Goal: Information Seeking & Learning: Find specific page/section

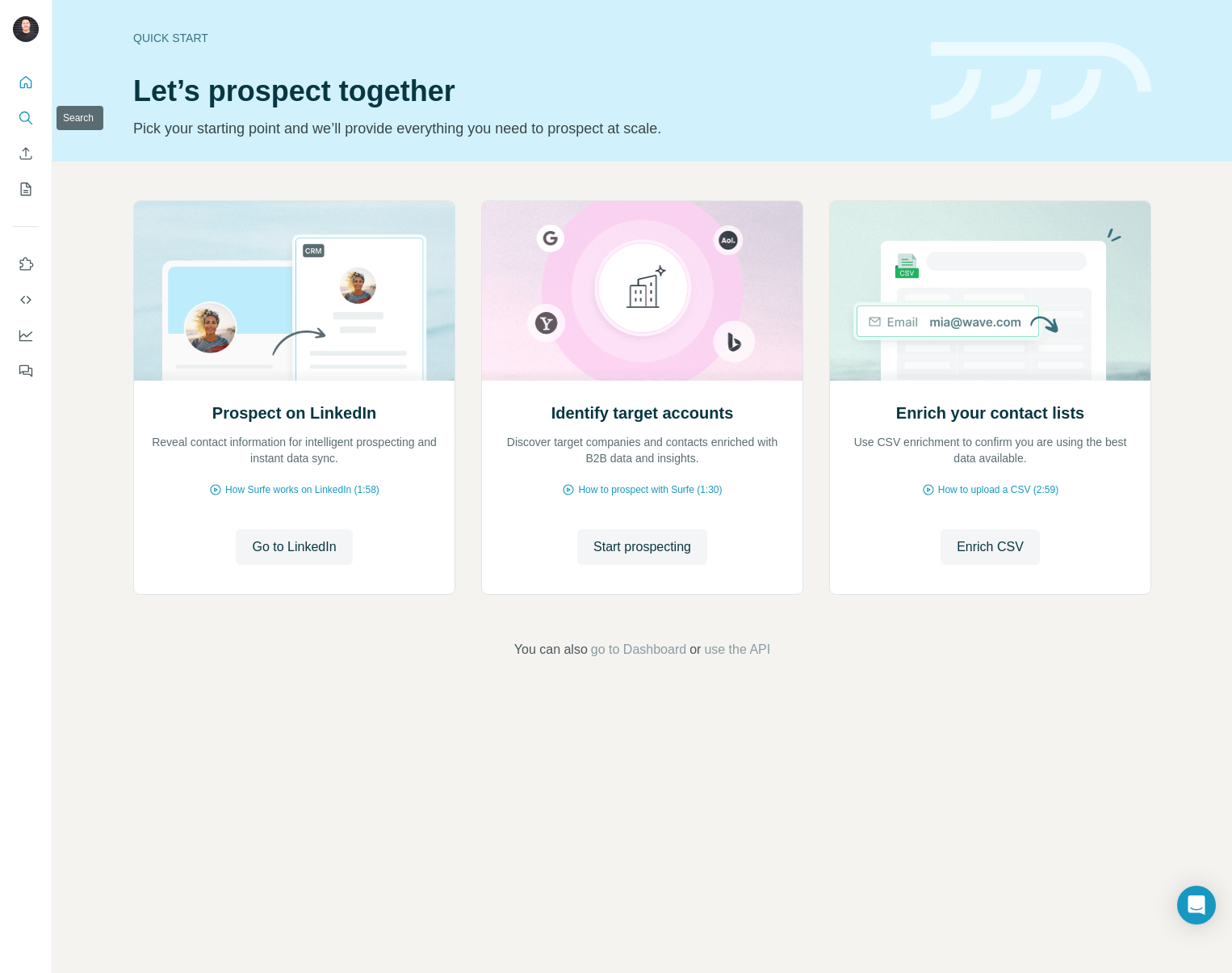
click at [25, 111] on icon "Search" at bounding box center [26, 117] width 16 height 16
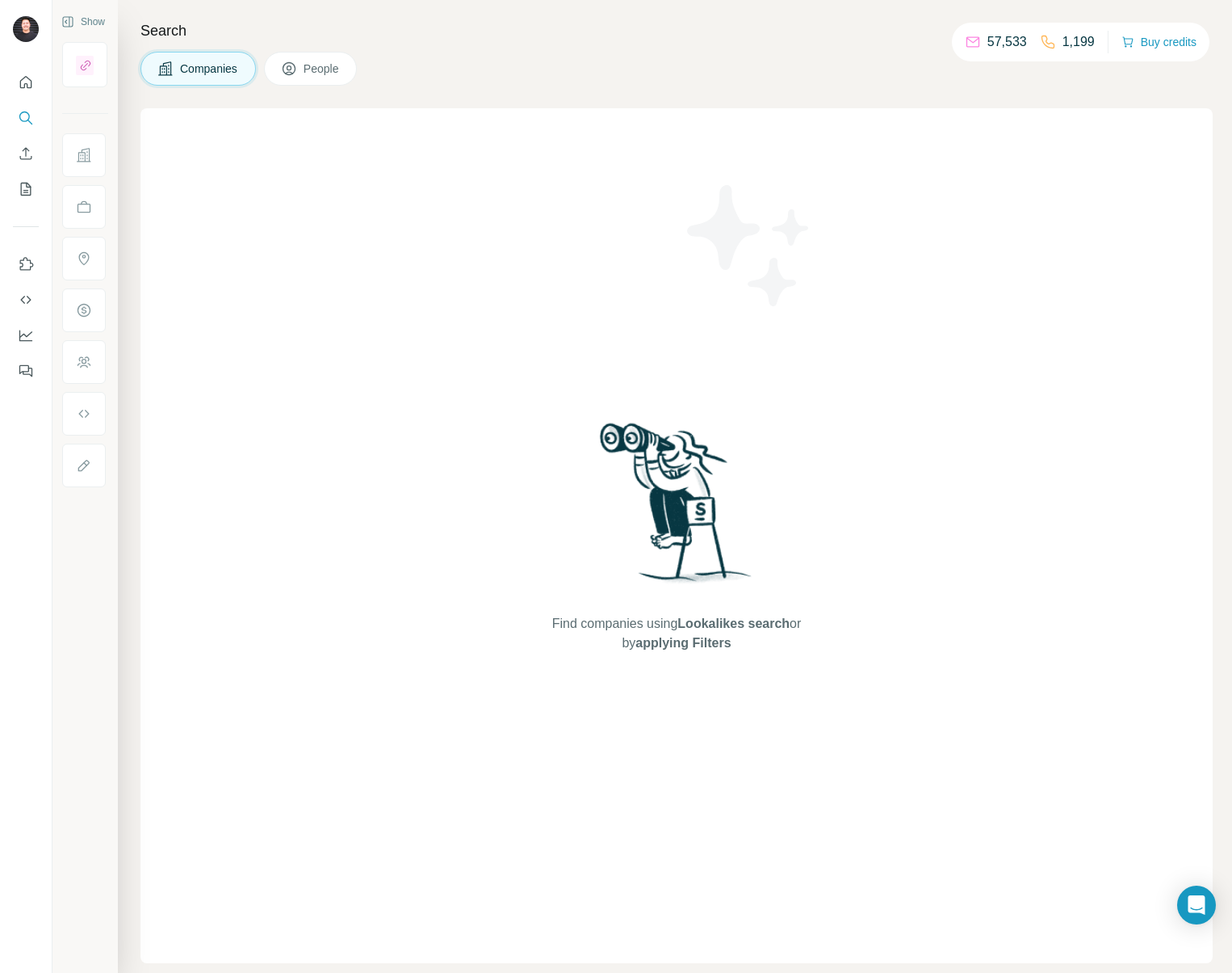
click at [323, 805] on div "Find companies using Lookalikes search or by applying Filters" at bounding box center [676, 535] width 1073 height 855
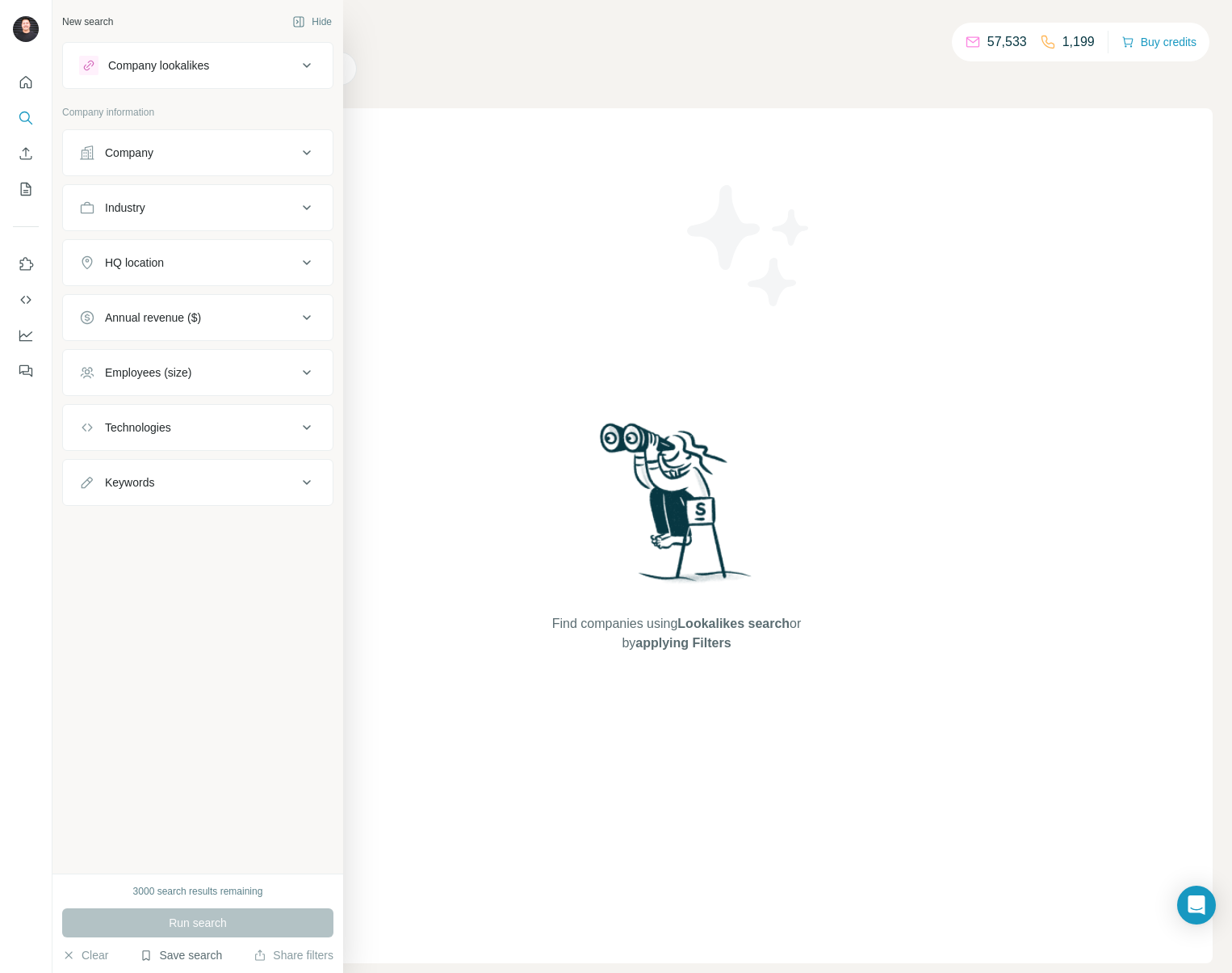
click at [210, 957] on button "Save search" at bounding box center [181, 954] width 82 height 16
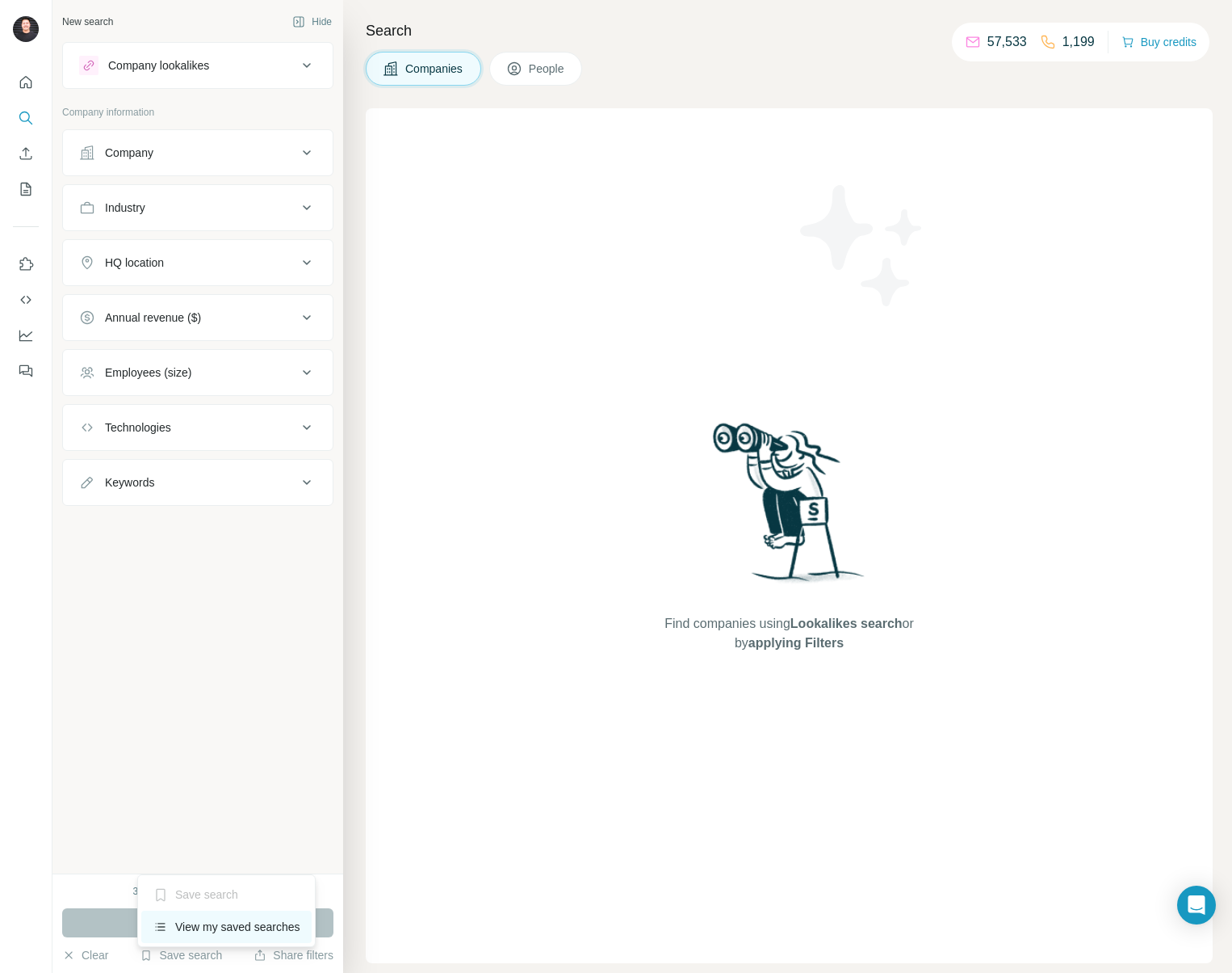
click at [234, 918] on div "View my saved searches" at bounding box center [226, 927] width 170 height 32
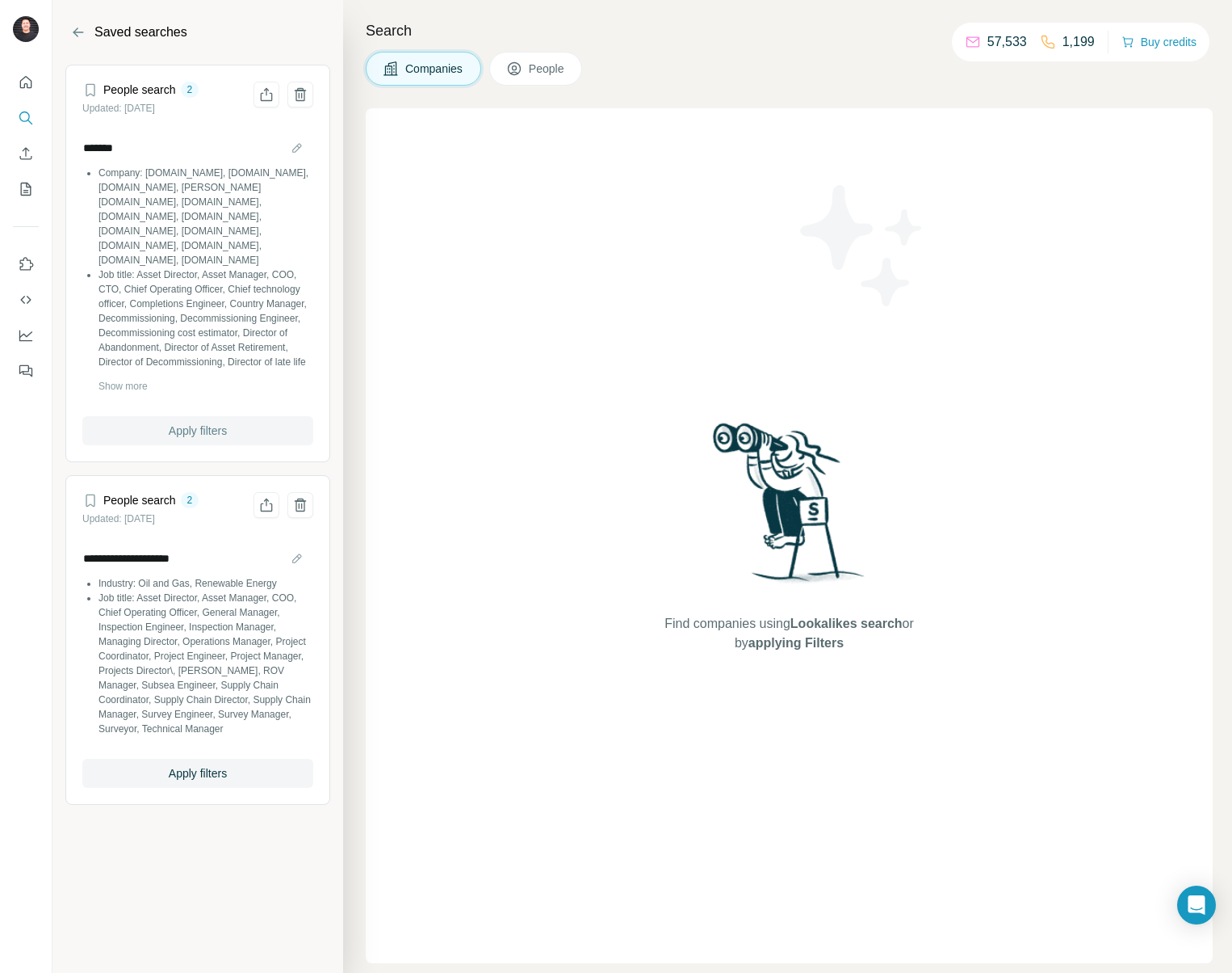
click at [182, 425] on span "Apply filters" at bounding box center [197, 430] width 58 height 16
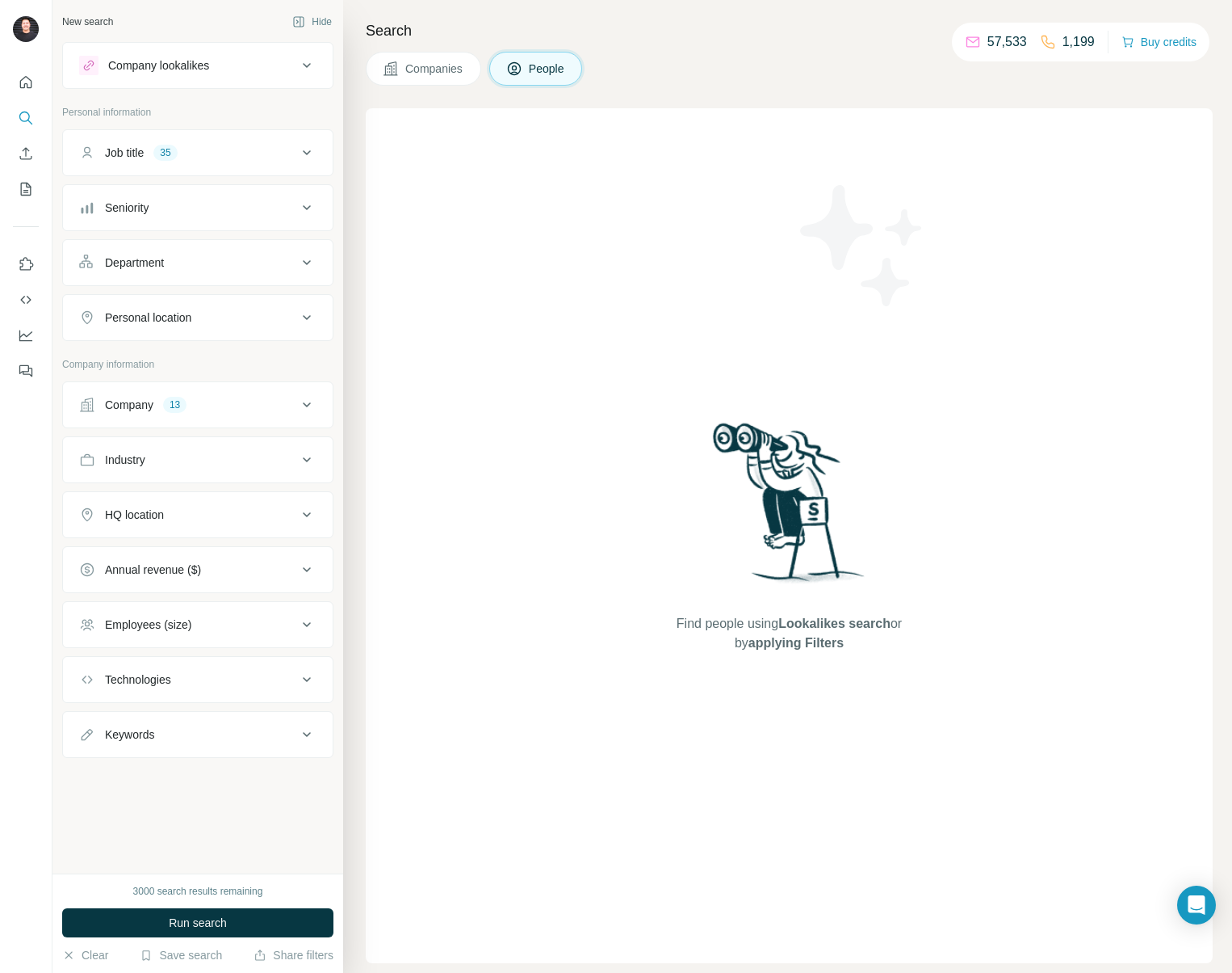
click at [312, 397] on icon at bounding box center [307, 405] width 19 height 19
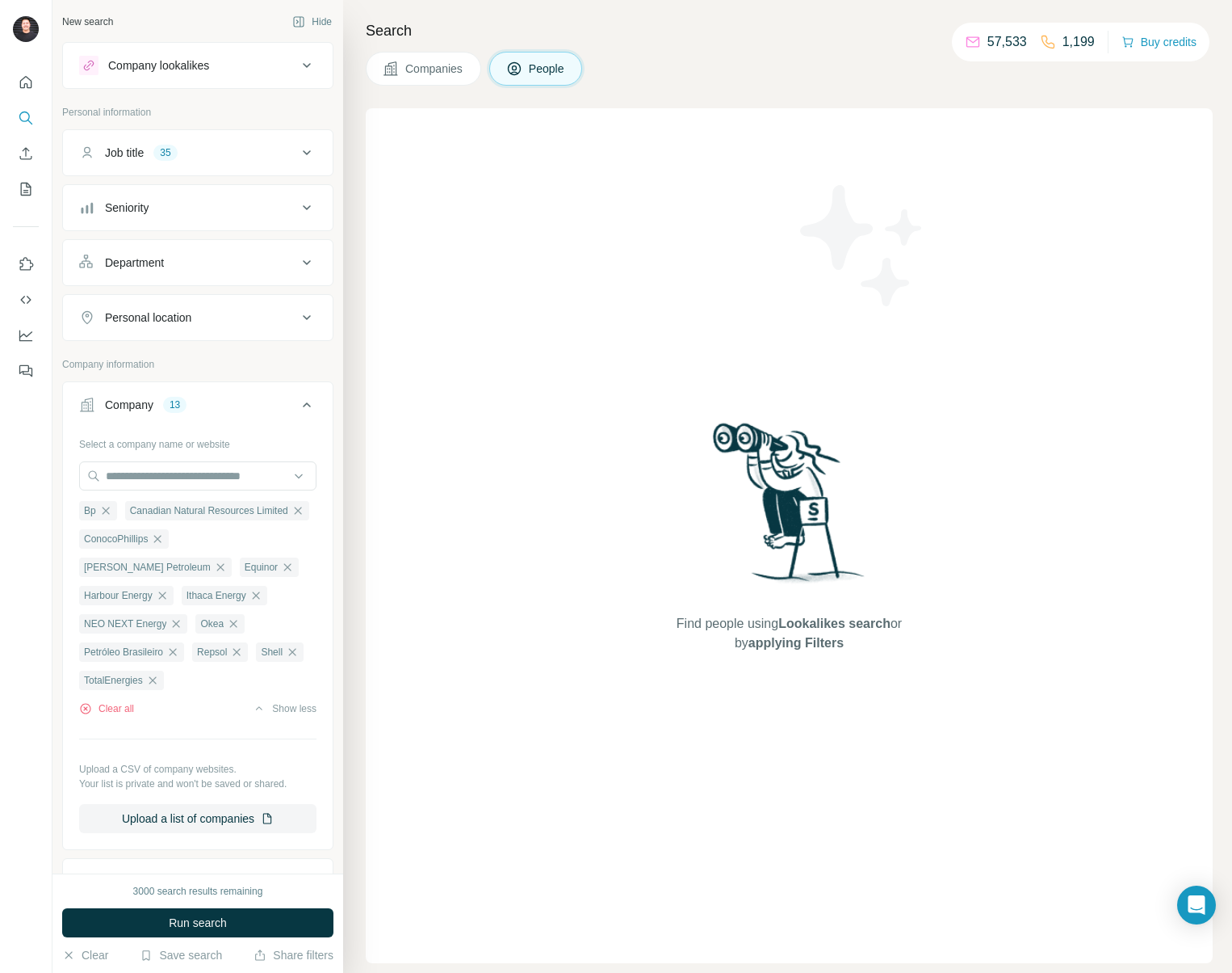
click at [283, 158] on div "Job title 35" at bounding box center [188, 153] width 218 height 16
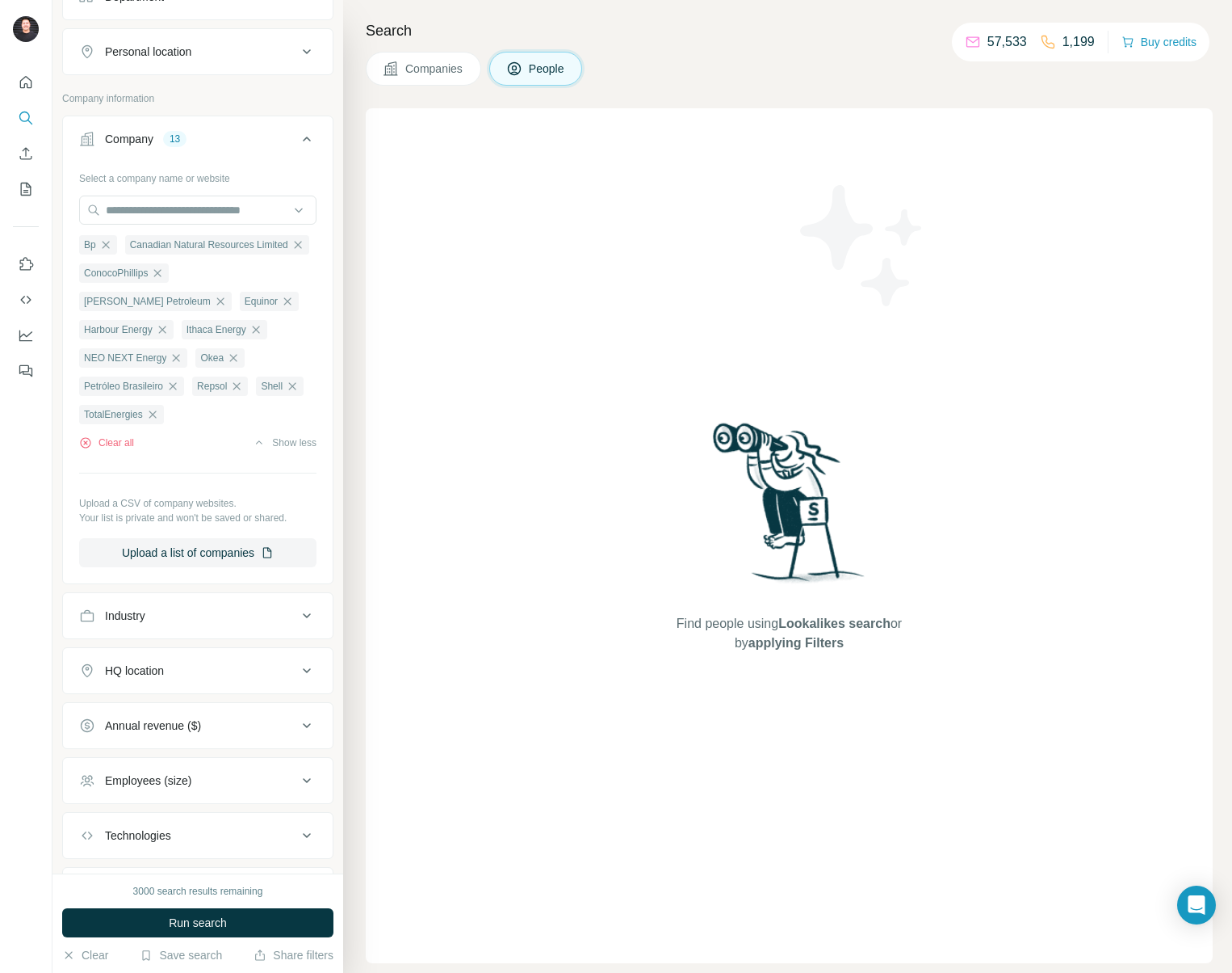
scroll to position [1190, 0]
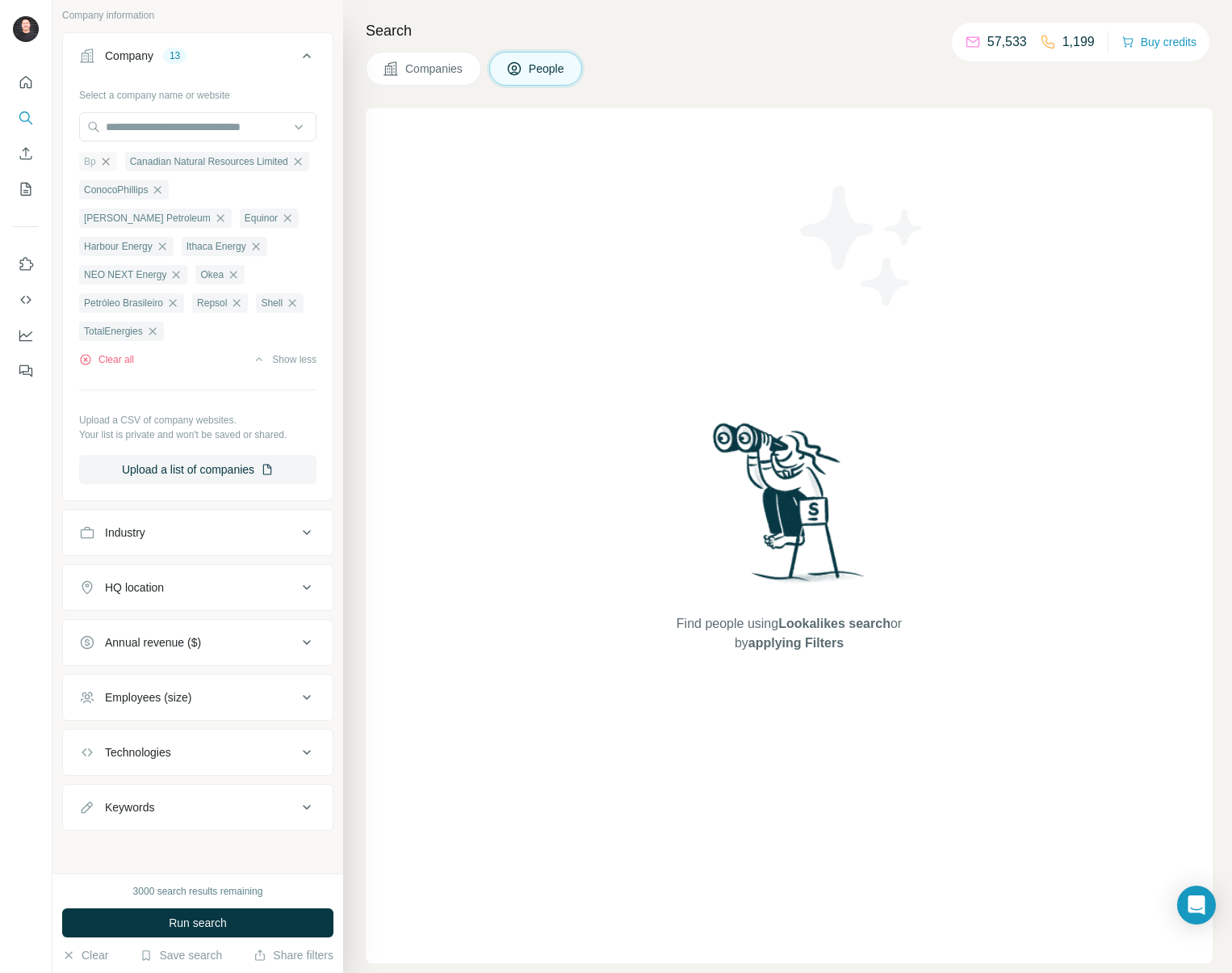
click at [111, 168] on icon "button" at bounding box center [106, 162] width 13 height 13
click at [259, 168] on icon "button" at bounding box center [252, 162] width 13 height 13
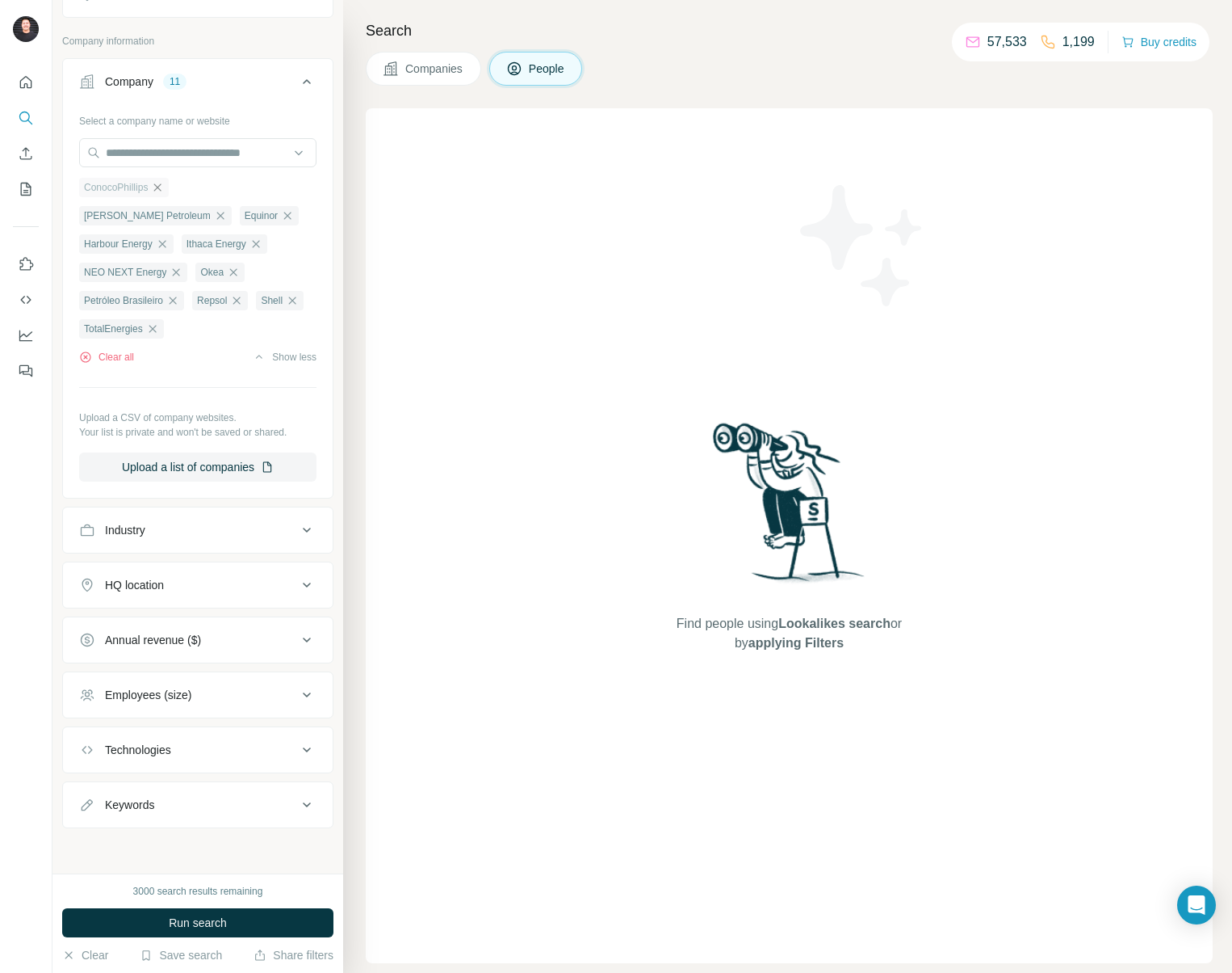
click at [164, 194] on icon "button" at bounding box center [157, 188] width 13 height 13
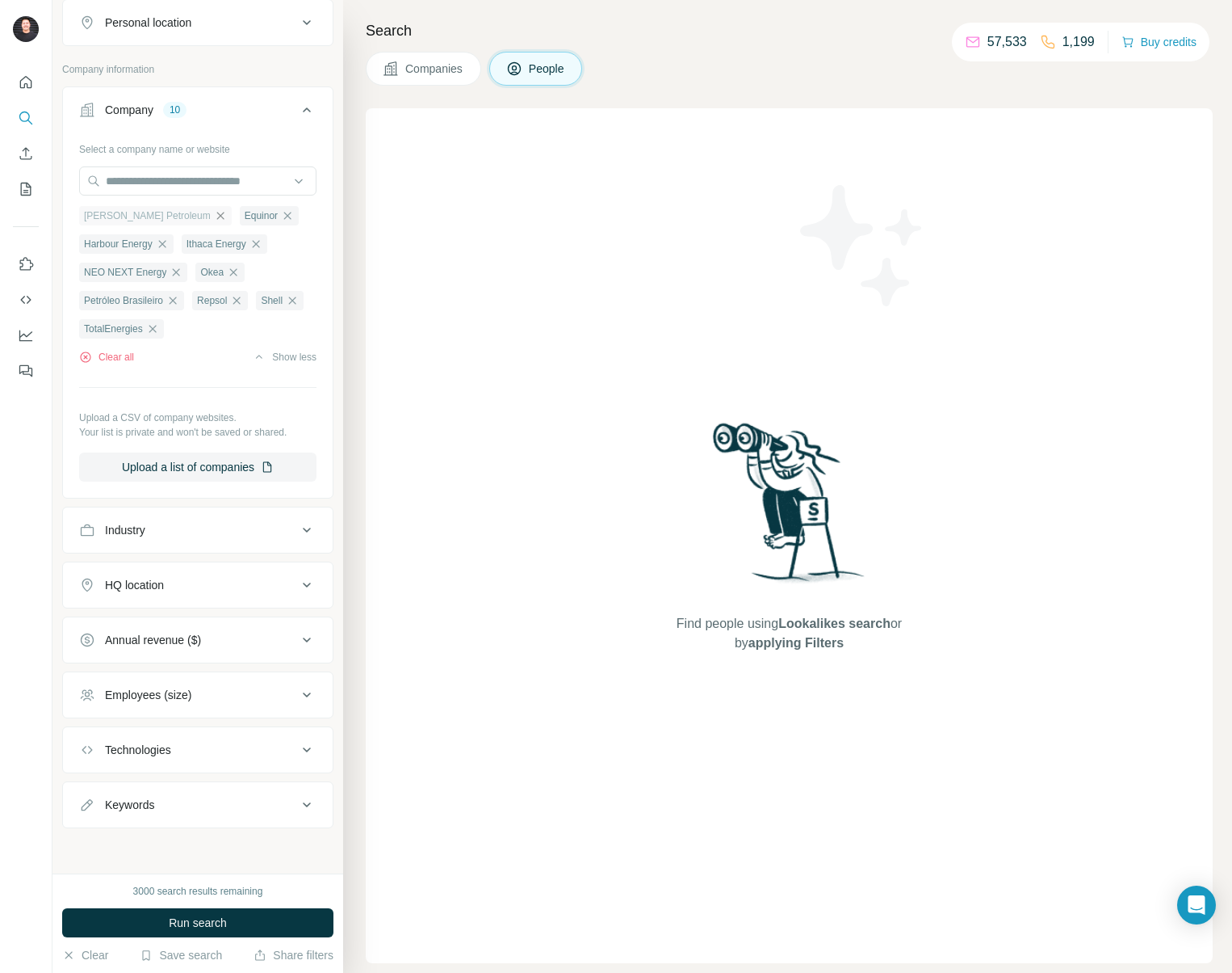
click at [217, 219] on icon "button" at bounding box center [221, 215] width 8 height 8
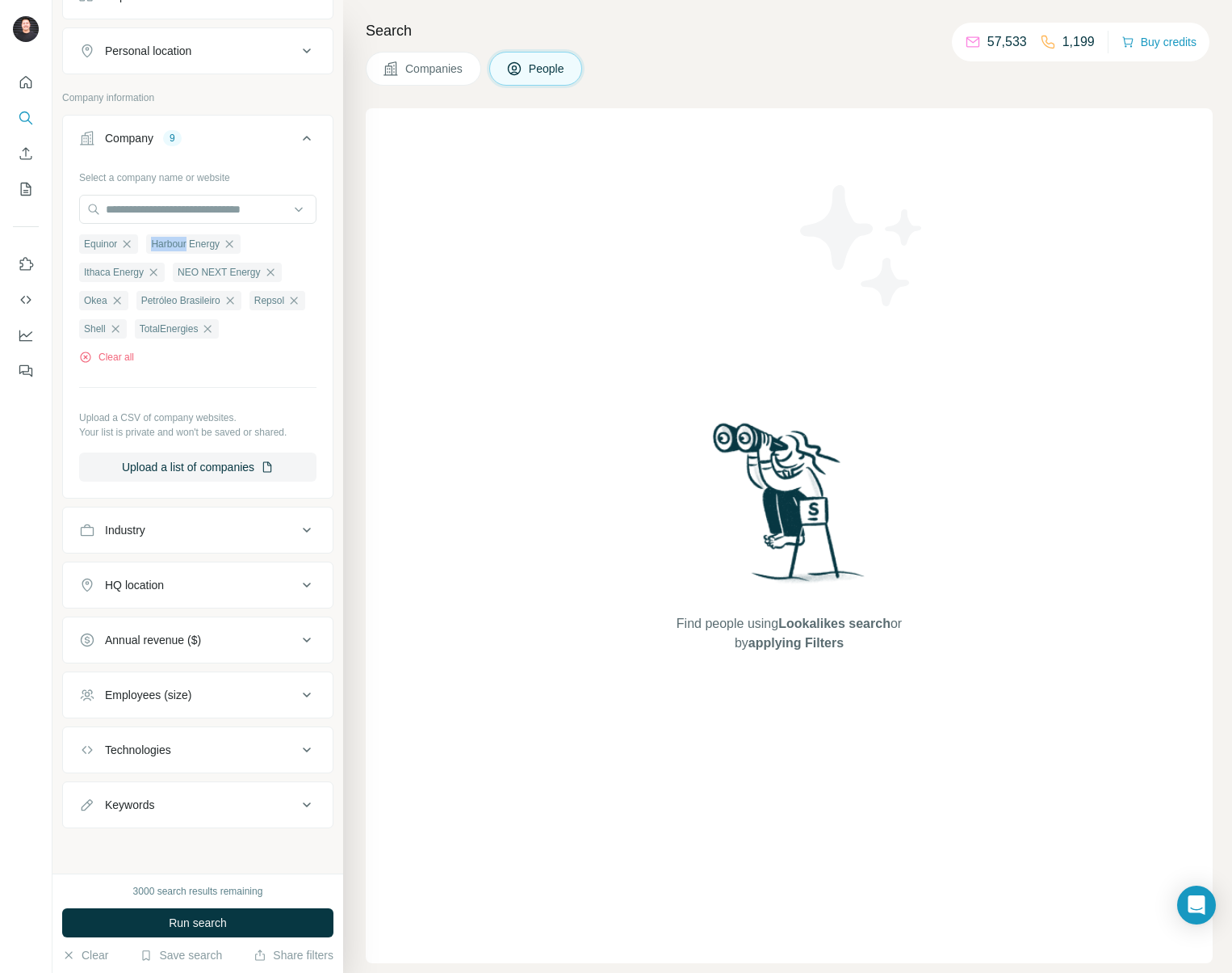
click at [166, 251] on span "Harbour Energy" at bounding box center [185, 243] width 68 height 14
click at [128, 250] on icon "button" at bounding box center [127, 244] width 13 height 13
click at [166, 247] on icon "button" at bounding box center [162, 243] width 8 height 8
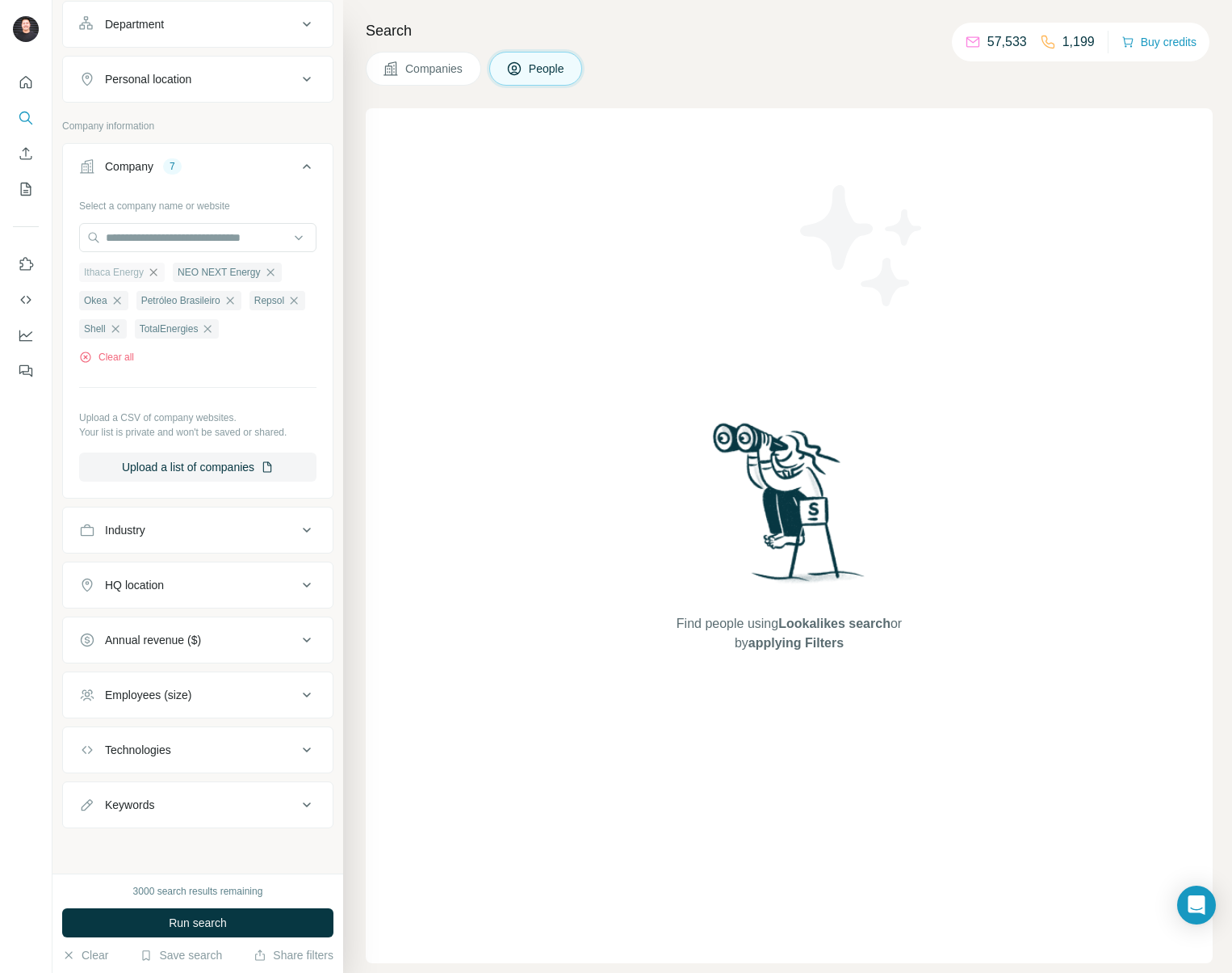
click at [157, 276] on icon "button" at bounding box center [154, 272] width 8 height 8
click at [173, 279] on icon "button" at bounding box center [176, 273] width 13 height 13
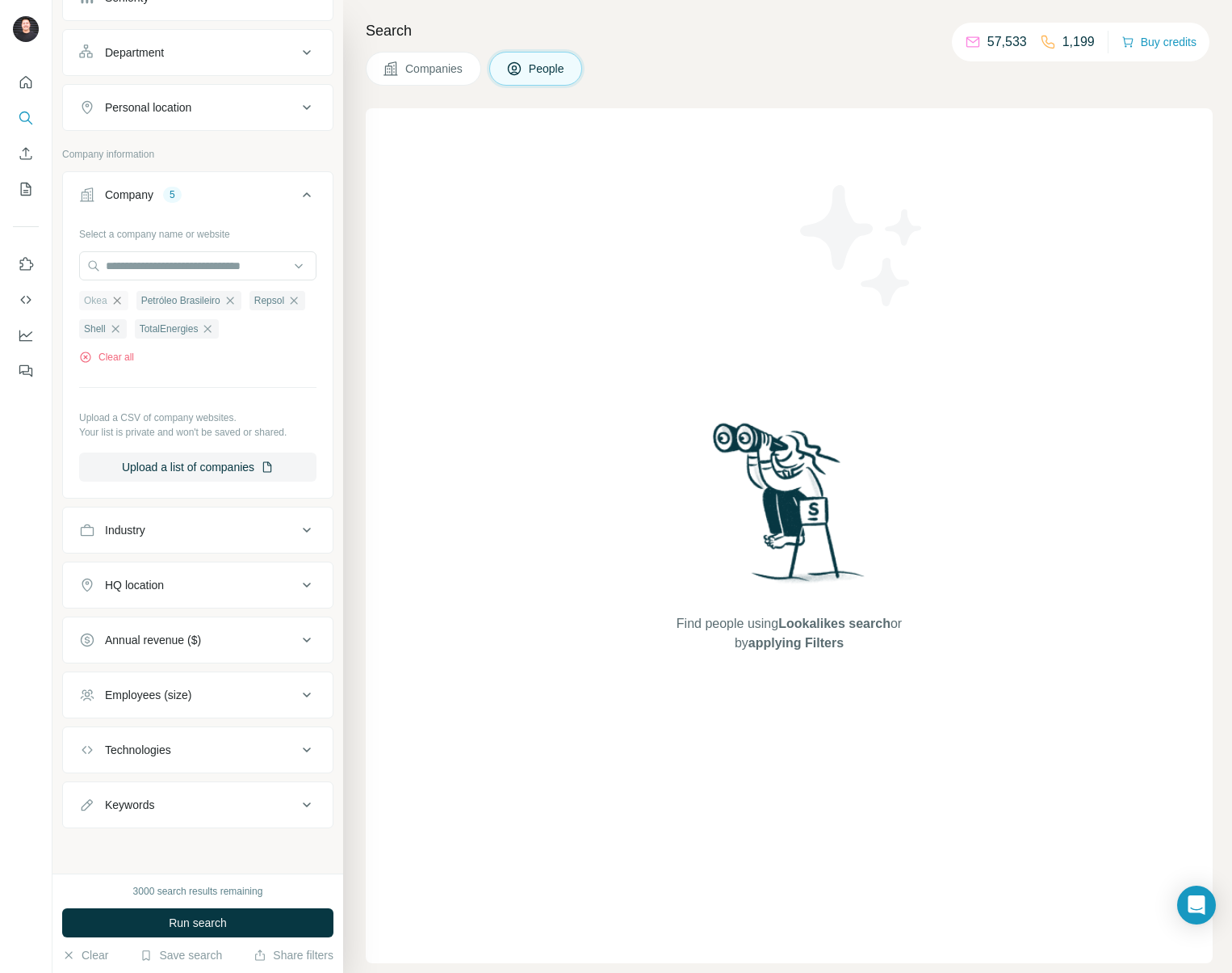
click at [116, 307] on icon "button" at bounding box center [117, 300] width 13 height 13
click at [172, 307] on icon "button" at bounding box center [173, 300] width 13 height 13
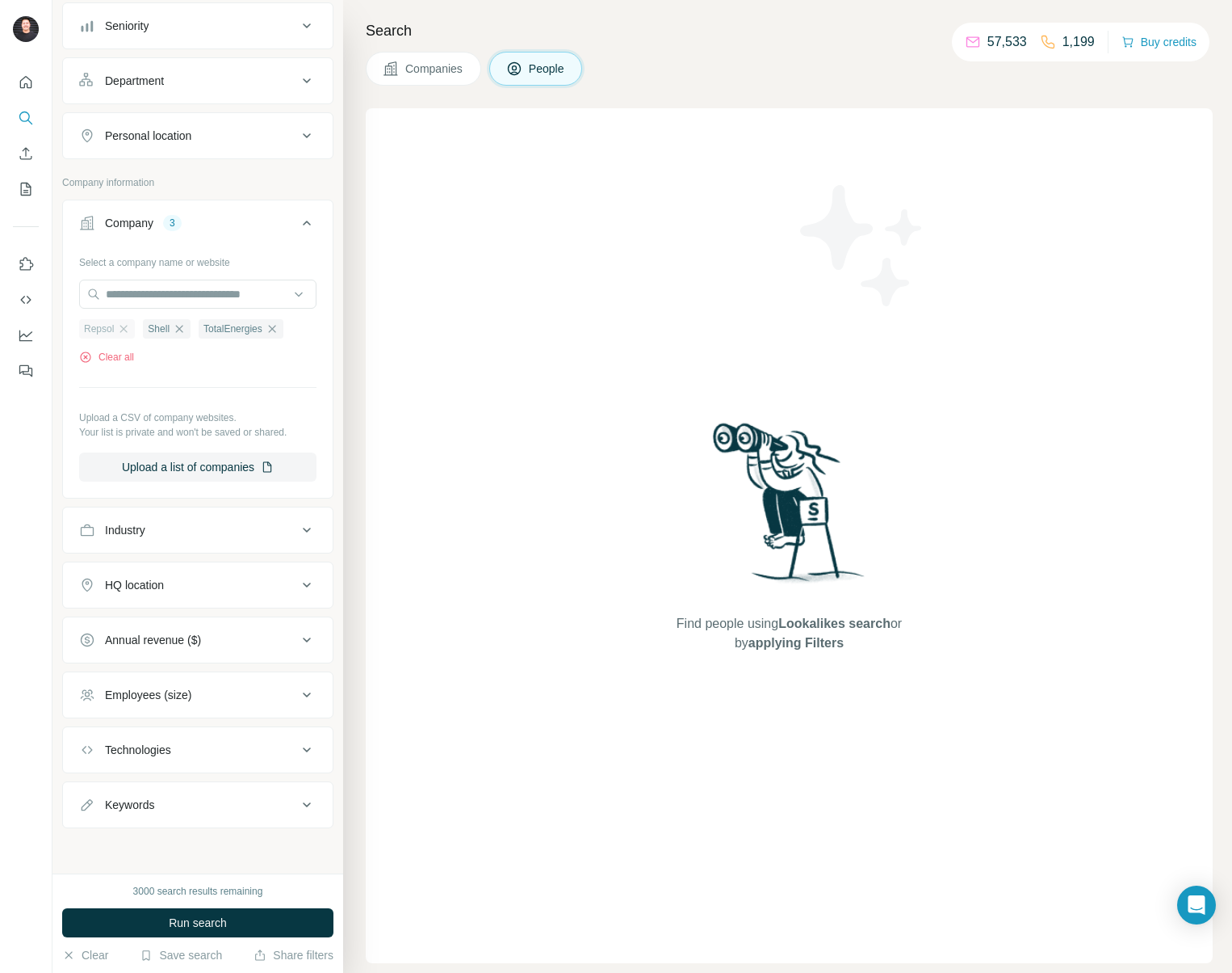
click at [116, 327] on div "Repsol" at bounding box center [107, 329] width 56 height 19
click at [118, 327] on icon "button" at bounding box center [124, 329] width 13 height 13
click at [211, 330] on icon "button" at bounding box center [208, 329] width 8 height 8
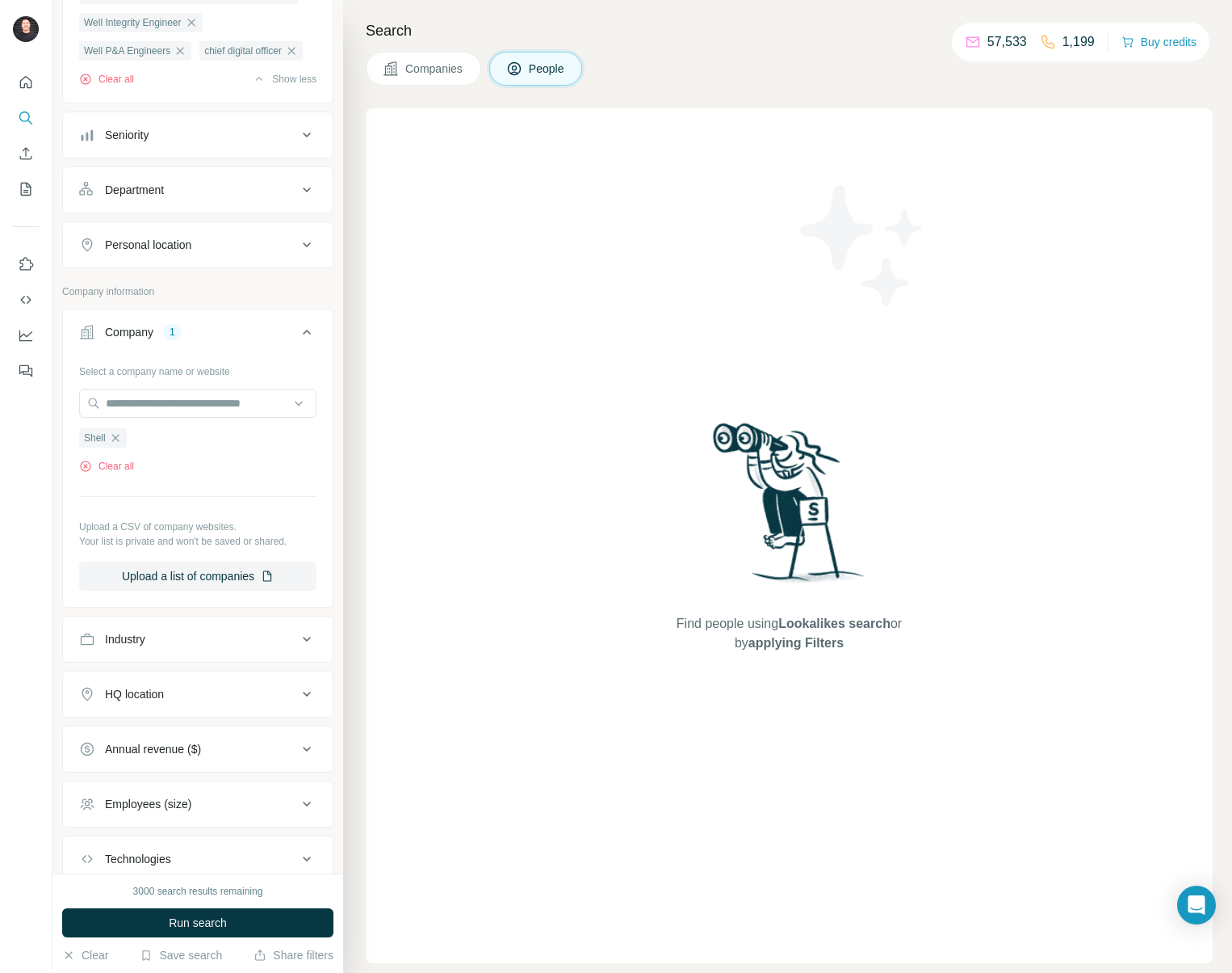
click at [227, 264] on button "Personal location" at bounding box center [198, 244] width 270 height 39
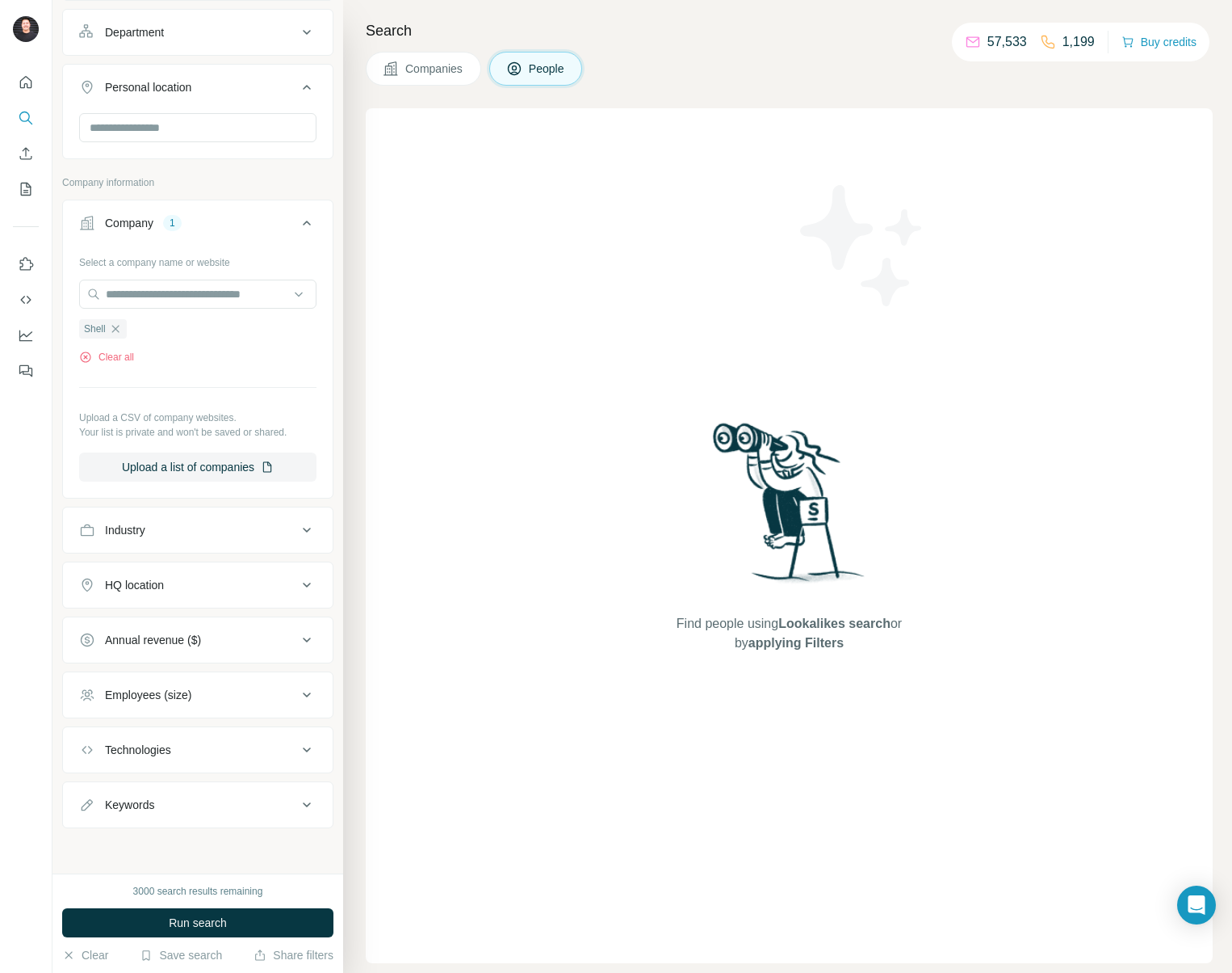
scroll to position [1239, 0]
drag, startPoint x: 152, startPoint y: 892, endPoint x: 130, endPoint y: 889, distance: 22.2
click at [134, 889] on div "3000 search results remaining" at bounding box center [198, 891] width 130 height 14
drag, startPoint x: 132, startPoint y: 889, endPoint x: 152, endPoint y: 889, distance: 20.0
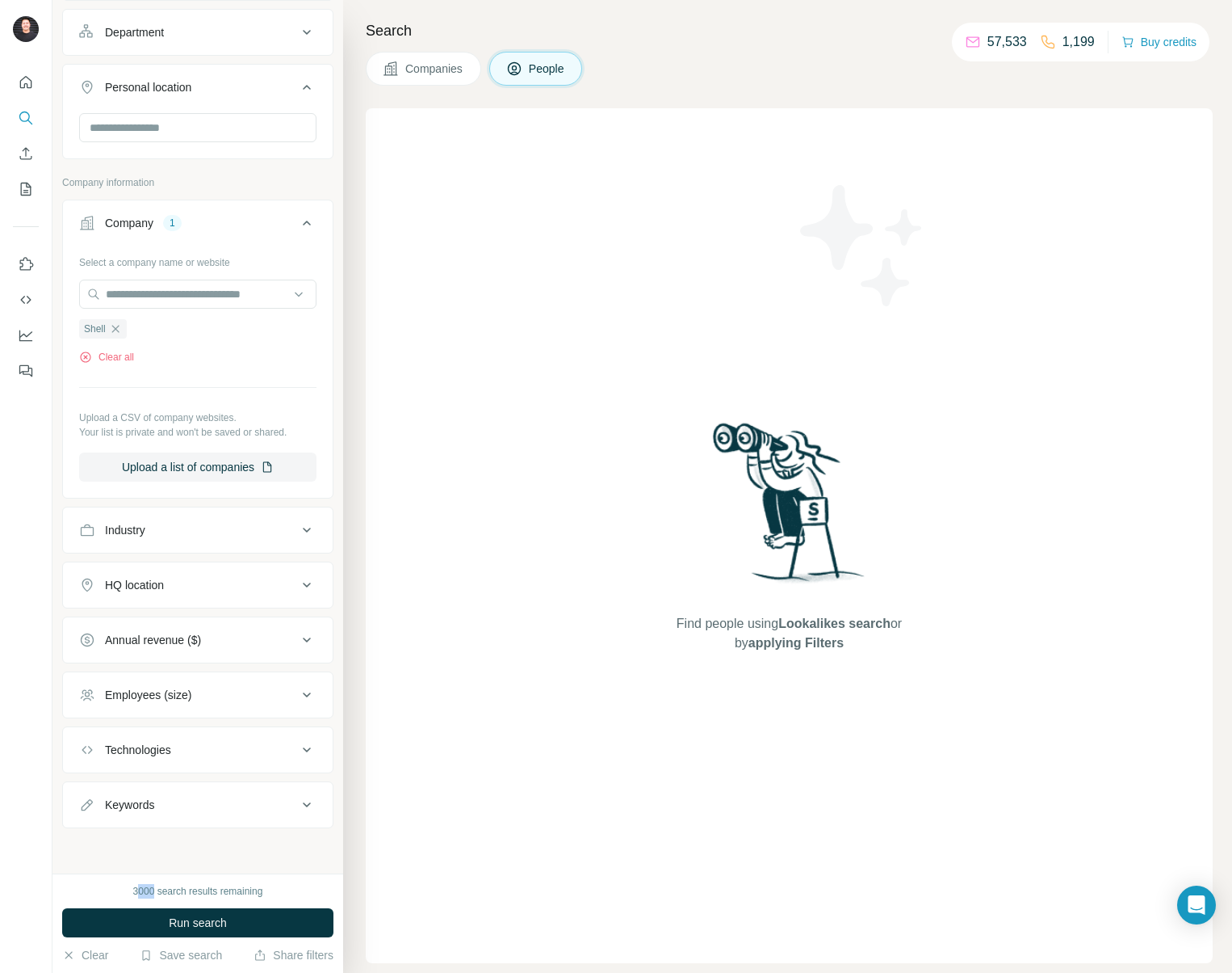
click at [152, 889] on div "3000 search results remaining" at bounding box center [198, 891] width 130 height 14
drag, startPoint x: 154, startPoint y: 889, endPoint x: 125, endPoint y: 887, distance: 29.1
click at [125, 887] on div "3000 search results remaining" at bounding box center [198, 891] width 272 height 14
click at [139, 889] on div "3000 search results remaining" at bounding box center [198, 891] width 130 height 14
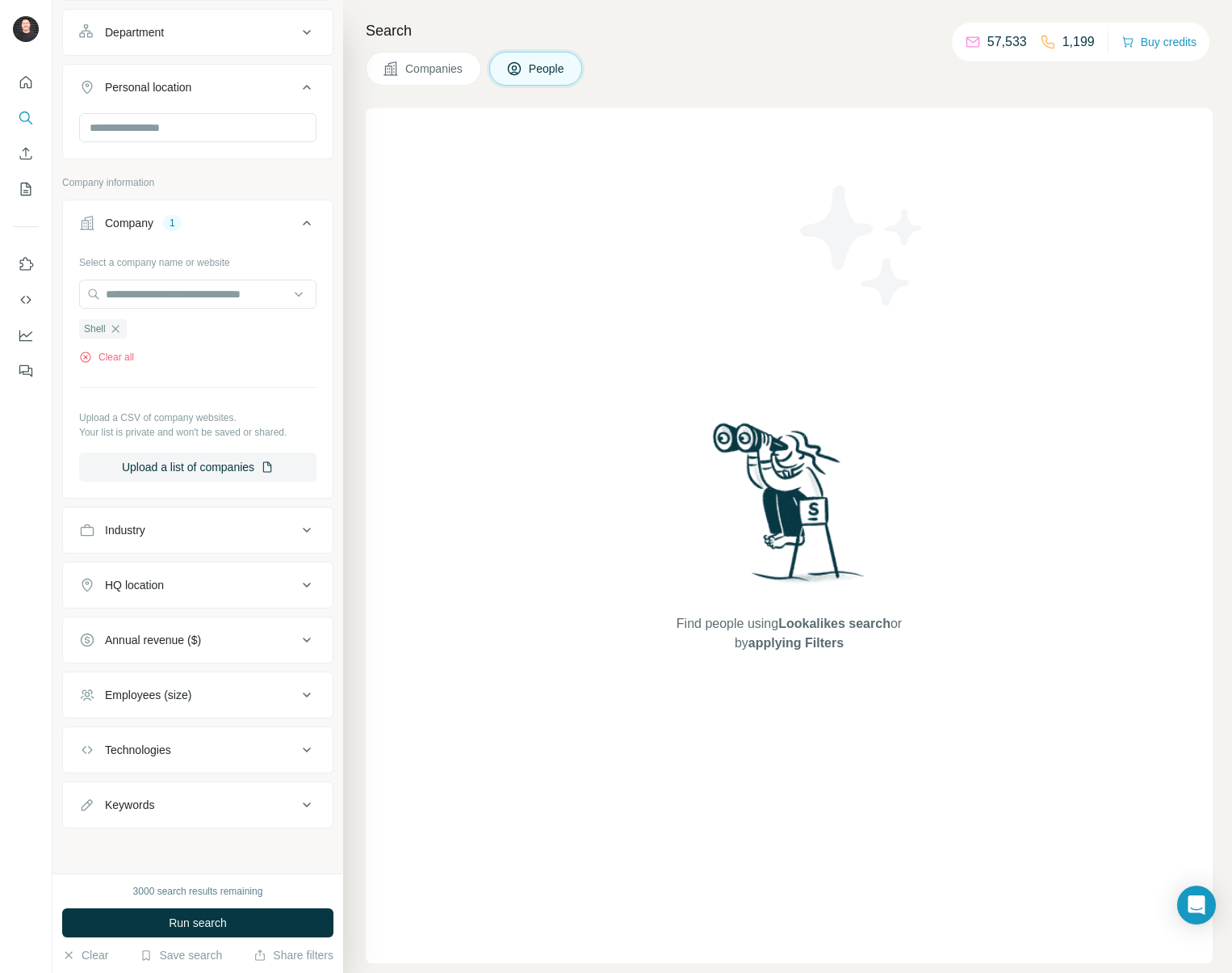
scroll to position [1198, 0]
